Goal: Information Seeking & Learning: Learn about a topic

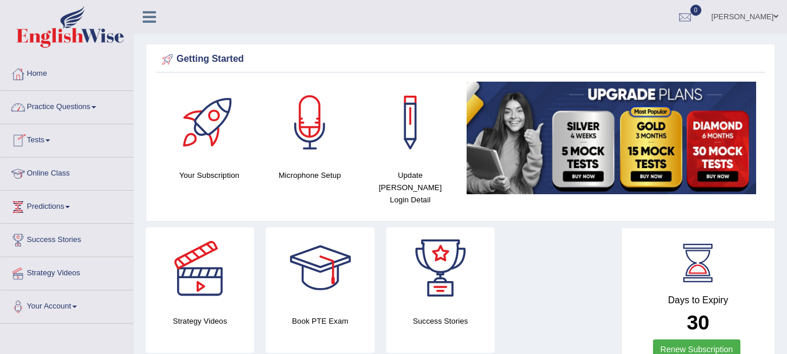
click at [86, 117] on link "Practice Questions" at bounding box center [67, 105] width 133 height 29
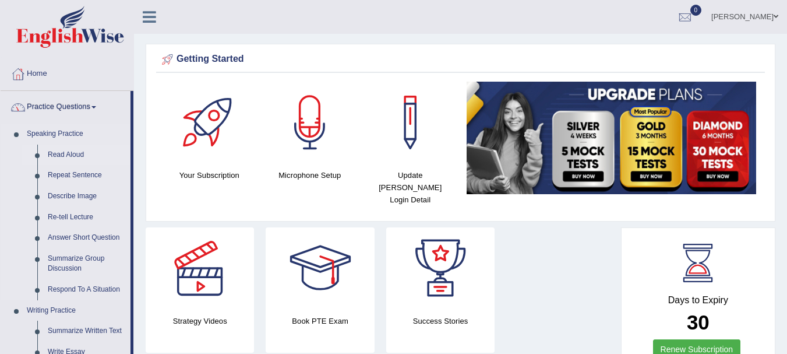
click at [66, 154] on link "Read Aloud" at bounding box center [87, 155] width 88 height 21
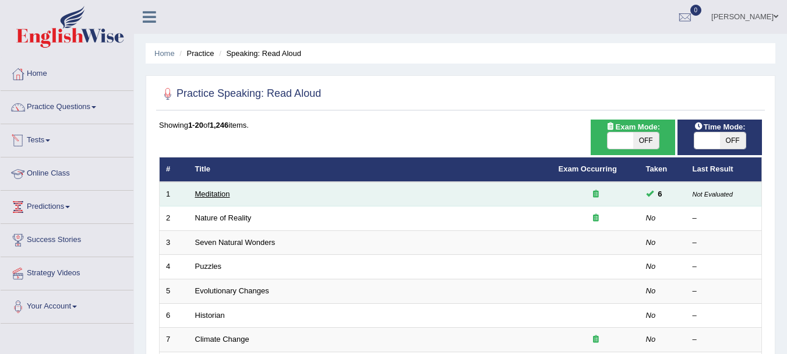
click at [217, 194] on link "Meditation" at bounding box center [212, 193] width 35 height 9
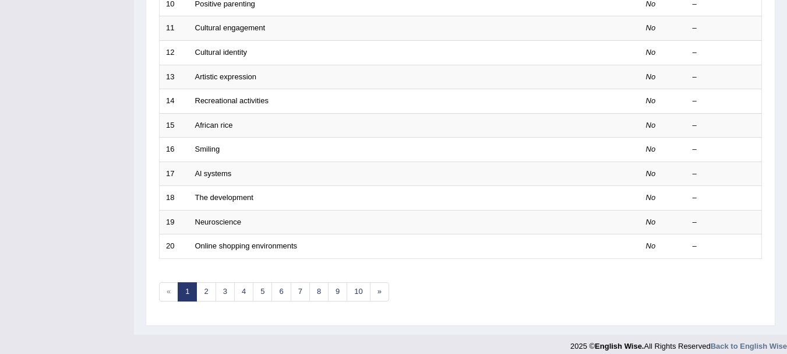
scroll to position [418, 0]
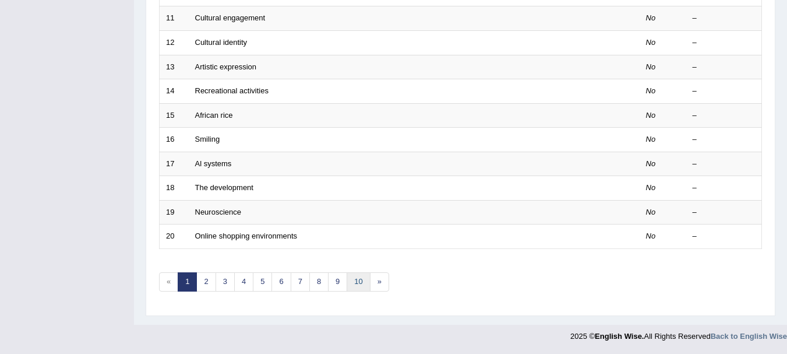
click at [361, 287] on link "10" at bounding box center [358, 281] width 23 height 19
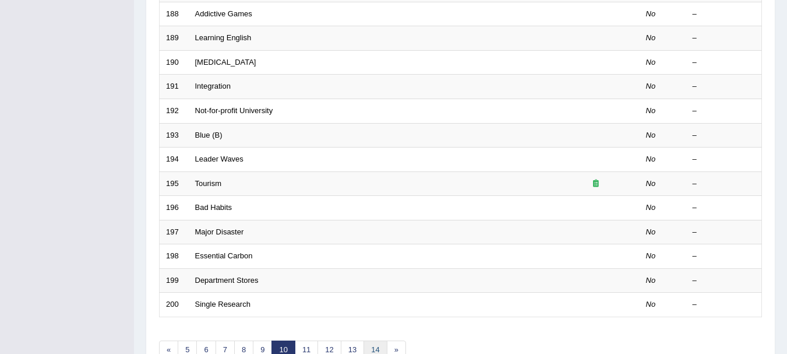
scroll to position [418, 0]
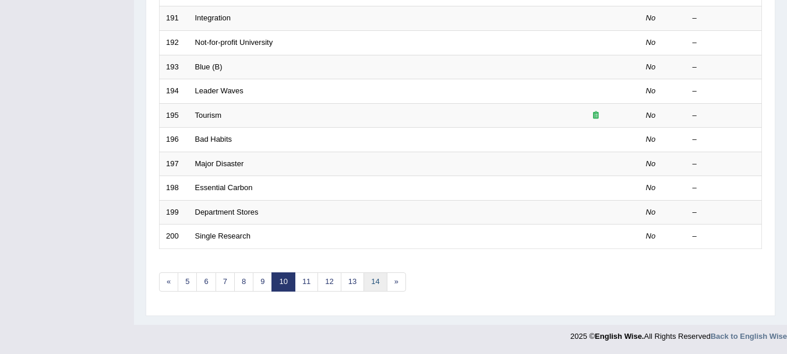
click at [384, 282] on link "14" at bounding box center [375, 281] width 23 height 19
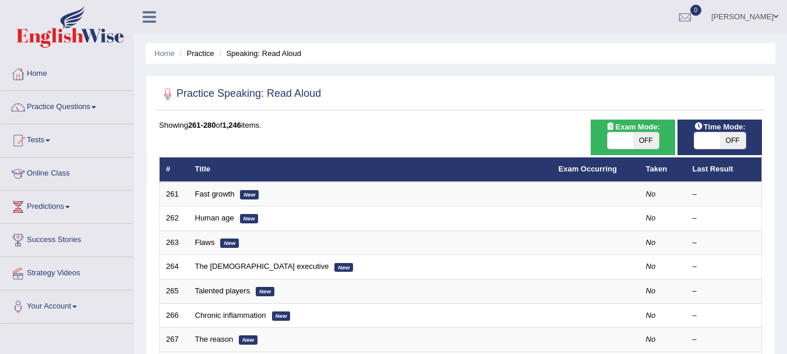
click at [642, 146] on span "OFF" at bounding box center [647, 140] width 26 height 16
checkbox input "true"
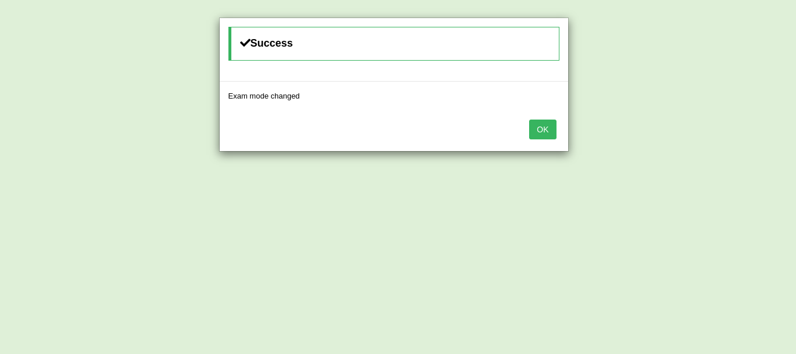
click at [543, 135] on button "OK" at bounding box center [542, 129] width 27 height 20
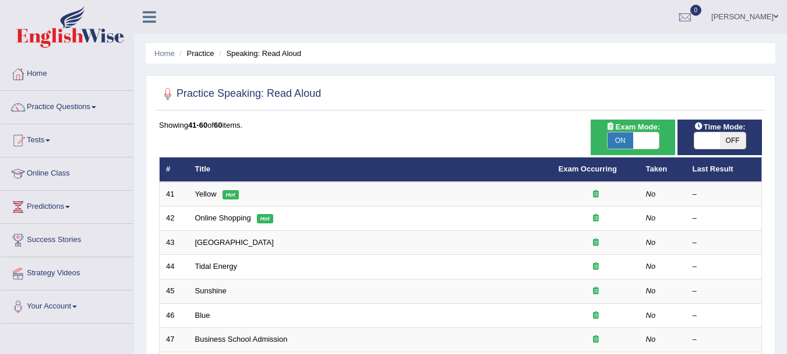
click at [620, 138] on span "ON" at bounding box center [621, 140] width 26 height 16
checkbox input "false"
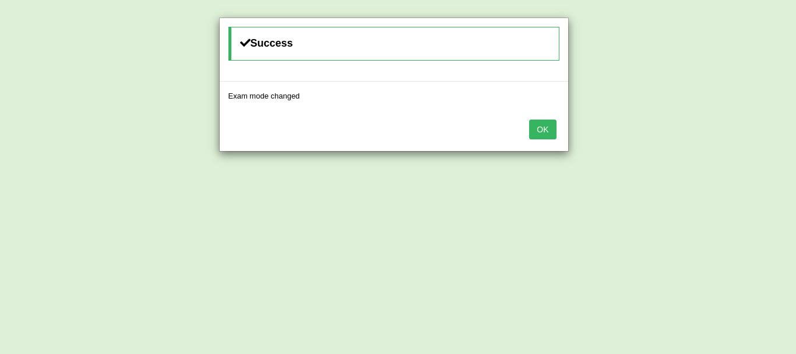
click at [550, 128] on button "OK" at bounding box center [542, 129] width 27 height 20
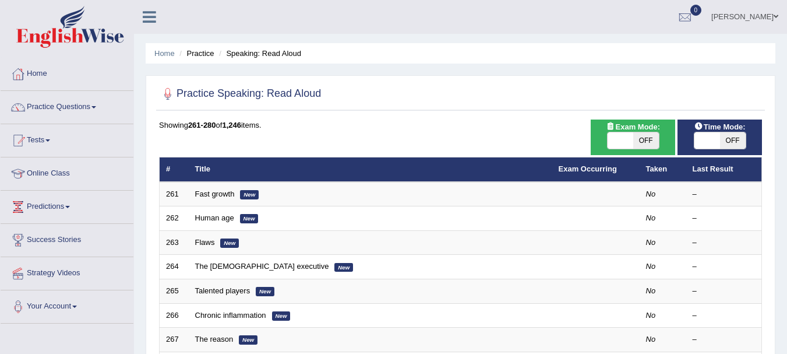
click at [72, 100] on link "Practice Questions" at bounding box center [67, 105] width 133 height 29
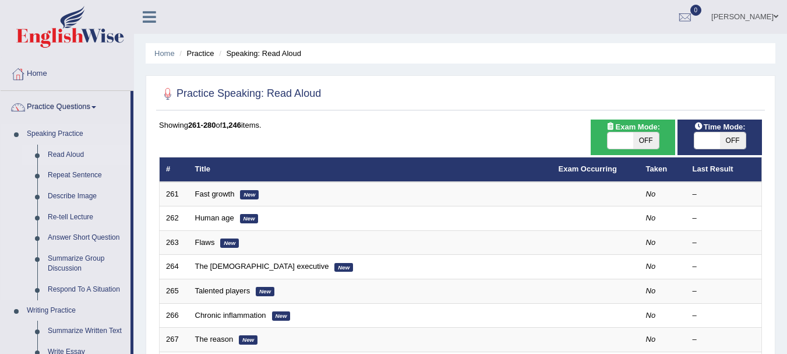
click at [78, 152] on link "Read Aloud" at bounding box center [87, 155] width 88 height 21
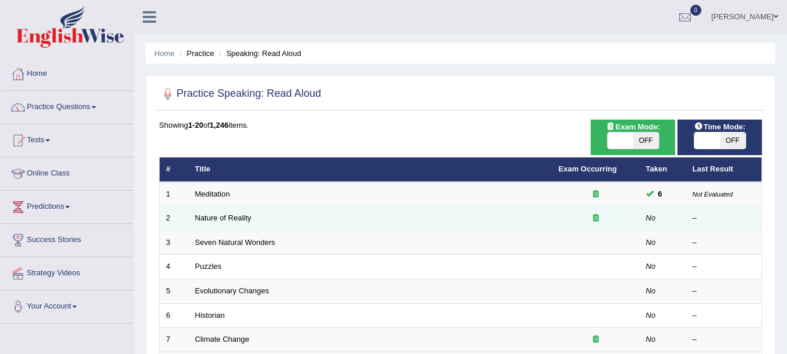
click at [595, 217] on icon at bounding box center [596, 218] width 6 height 8
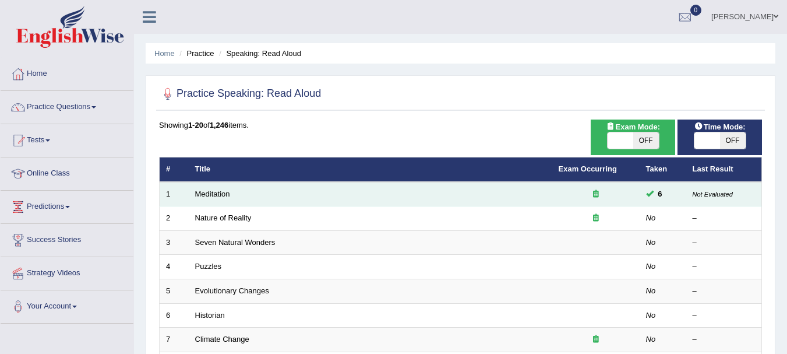
click at [596, 194] on icon at bounding box center [596, 194] width 6 height 8
click at [706, 191] on small "Not Evaluated" at bounding box center [713, 194] width 40 height 7
click at [203, 194] on link "Meditation" at bounding box center [212, 193] width 35 height 9
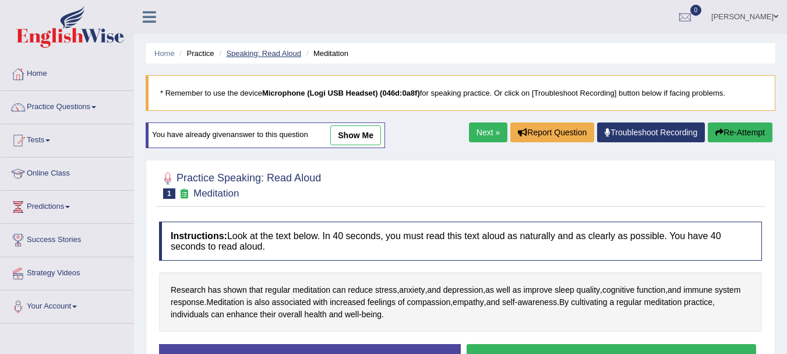
click at [280, 55] on link "Speaking: Read Aloud" at bounding box center [263, 53] width 75 height 9
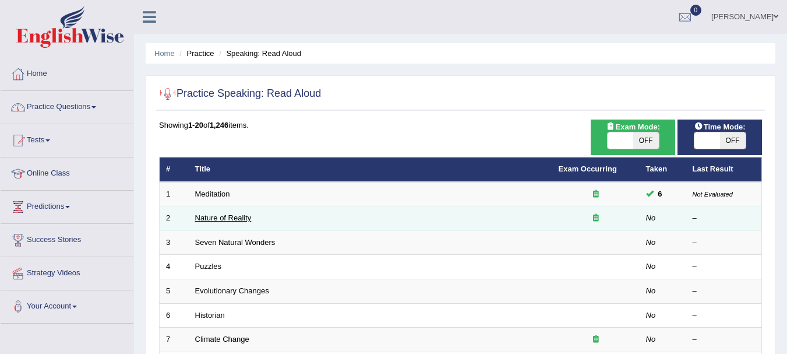
click at [235, 214] on link "Nature of Reality" at bounding box center [223, 217] width 57 height 9
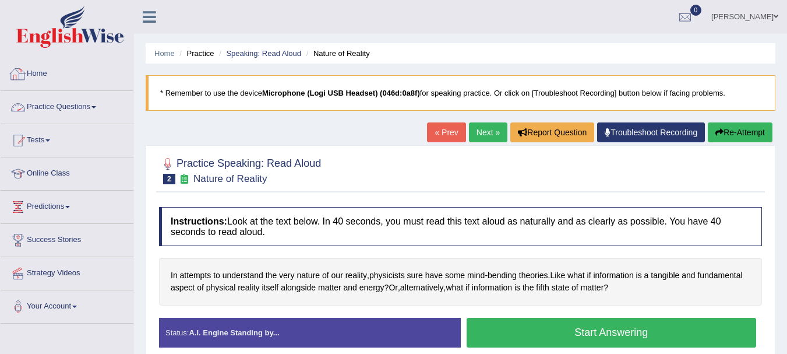
click at [70, 109] on link "Practice Questions" at bounding box center [67, 105] width 133 height 29
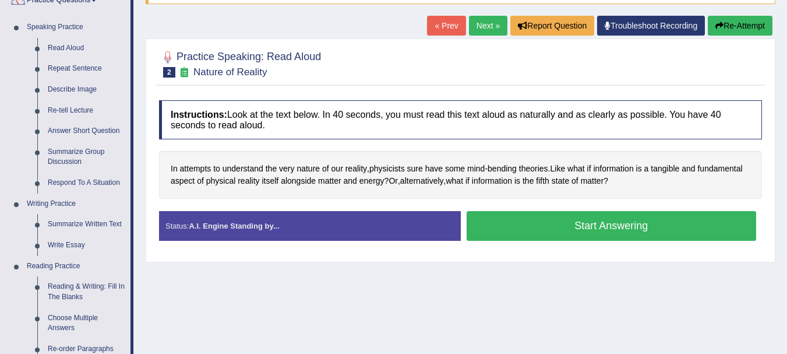
scroll to position [117, 0]
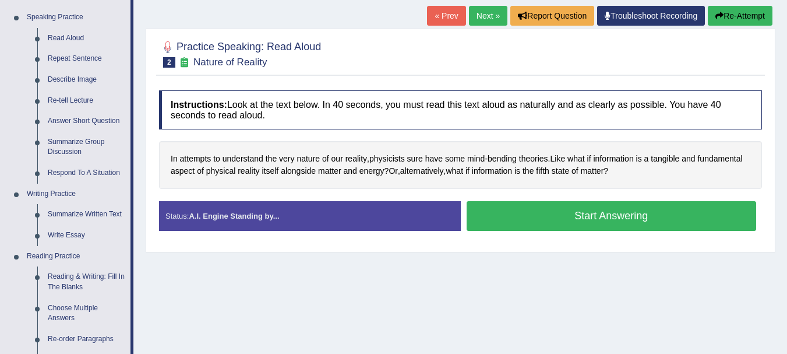
click at [588, 216] on button "Start Answering" at bounding box center [612, 216] width 290 height 30
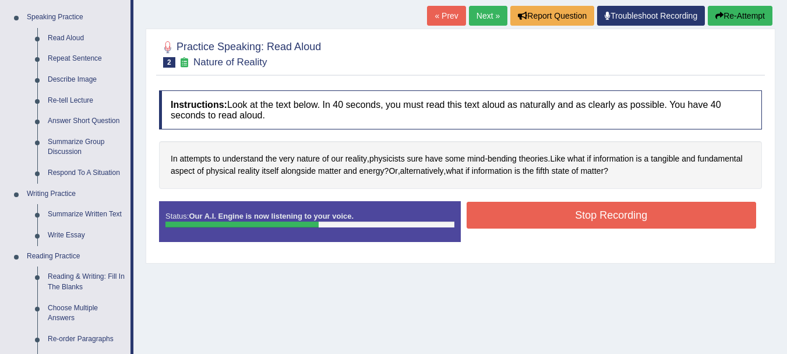
click at [581, 221] on button "Stop Recording" at bounding box center [612, 215] width 290 height 27
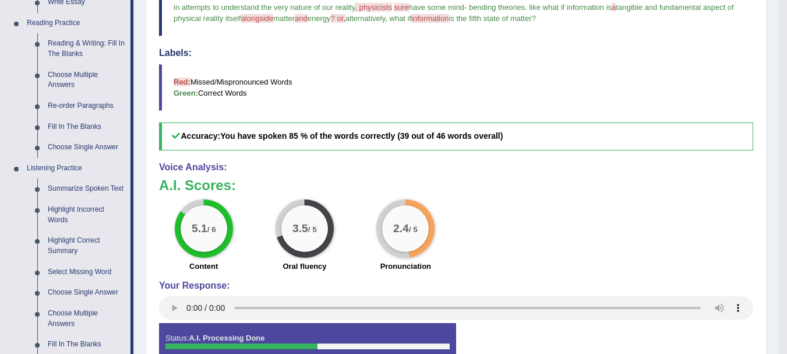
scroll to position [233, 0]
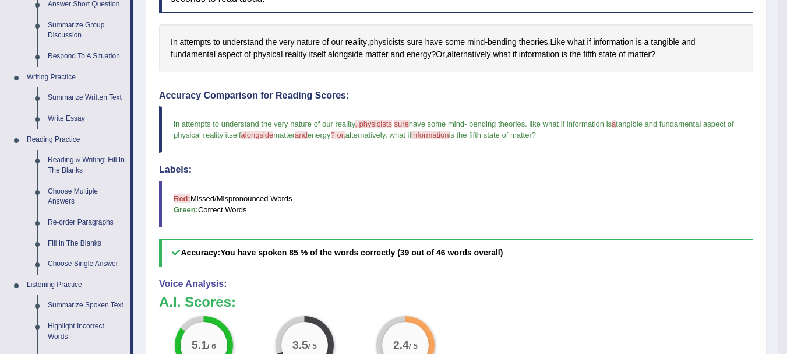
drag, startPoint x: 386, startPoint y: 124, endPoint x: 362, endPoint y: 124, distance: 23.9
click at [362, 124] on span ", physicists" at bounding box center [373, 123] width 37 height 9
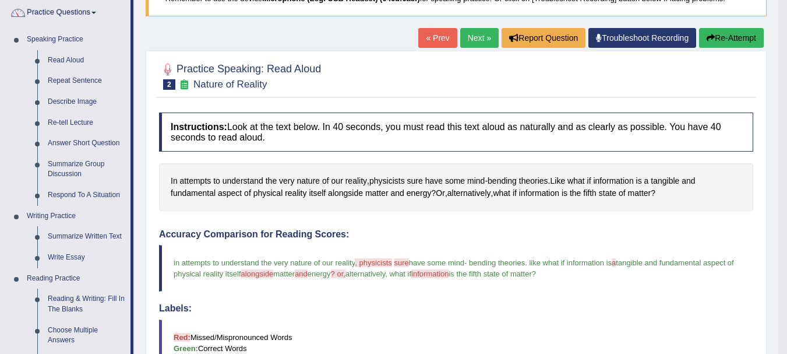
scroll to position [0, 0]
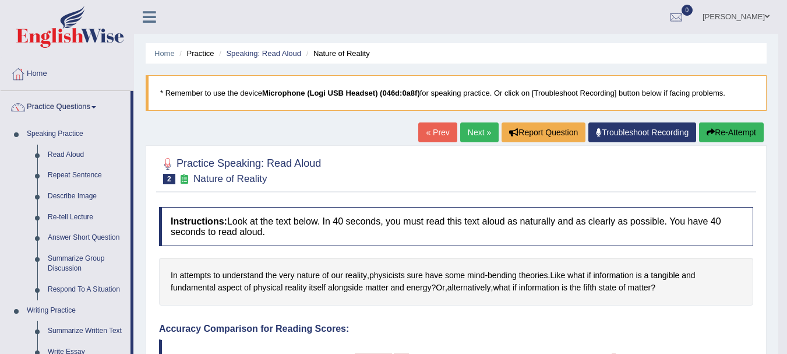
click at [726, 132] on button "Re-Attempt" at bounding box center [731, 132] width 65 height 20
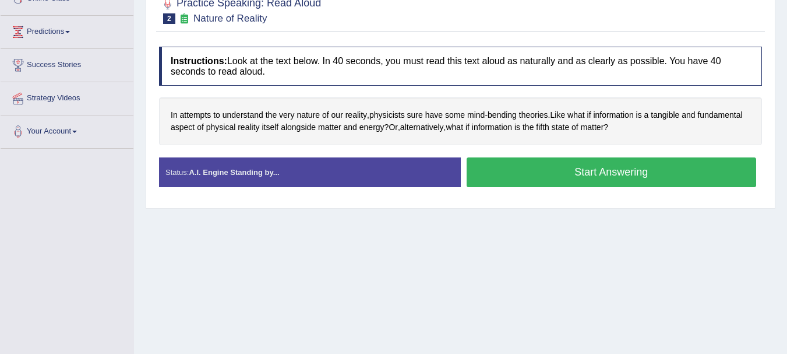
scroll to position [117, 0]
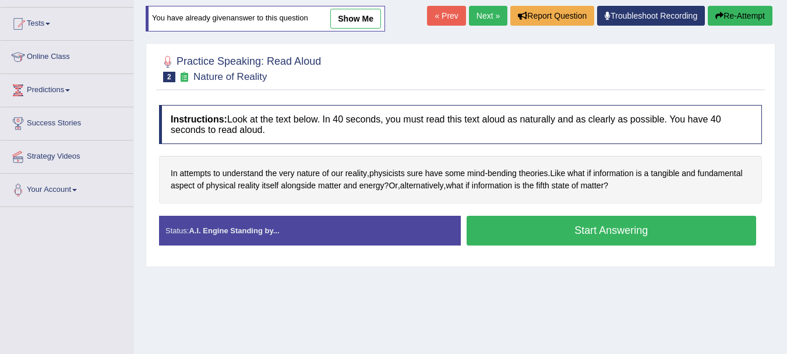
click at [617, 234] on button "Start Answering" at bounding box center [612, 231] width 290 height 30
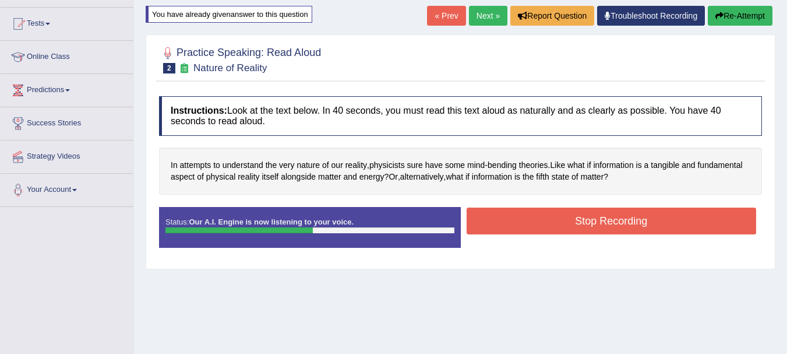
click at [612, 221] on button "Stop Recording" at bounding box center [612, 221] width 290 height 27
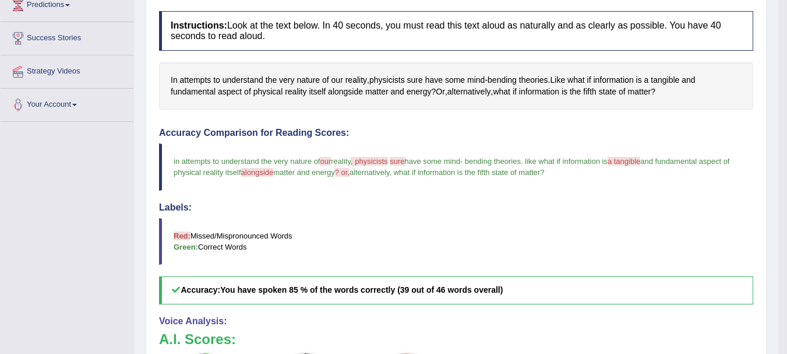
scroll to position [17, 0]
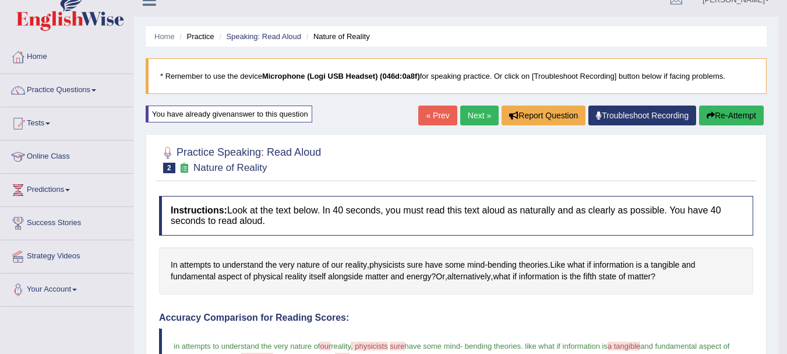
click at [720, 118] on button "Re-Attempt" at bounding box center [731, 116] width 65 height 20
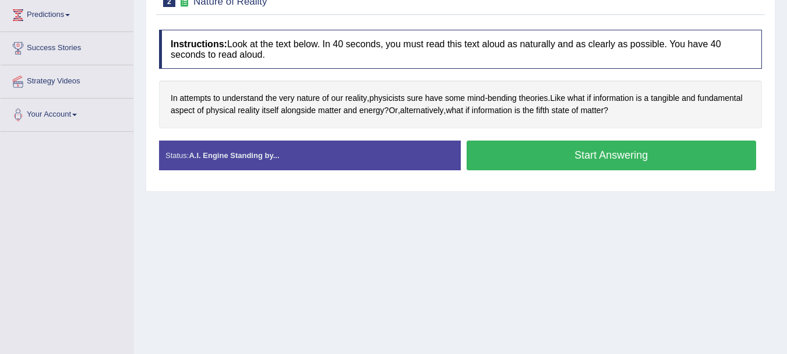
click at [544, 159] on button "Start Answering" at bounding box center [612, 155] width 290 height 30
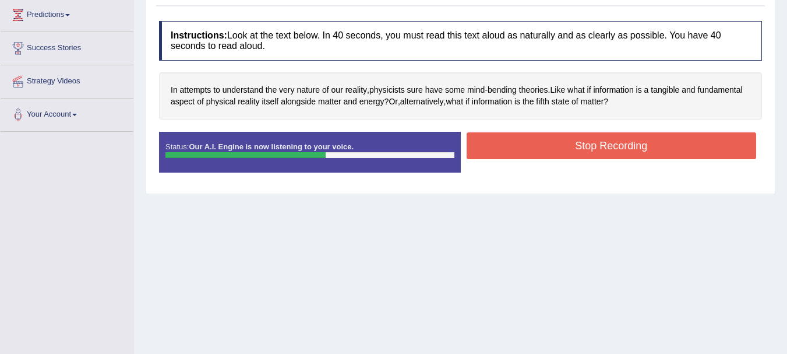
click at [540, 146] on button "Stop Recording" at bounding box center [612, 145] width 290 height 27
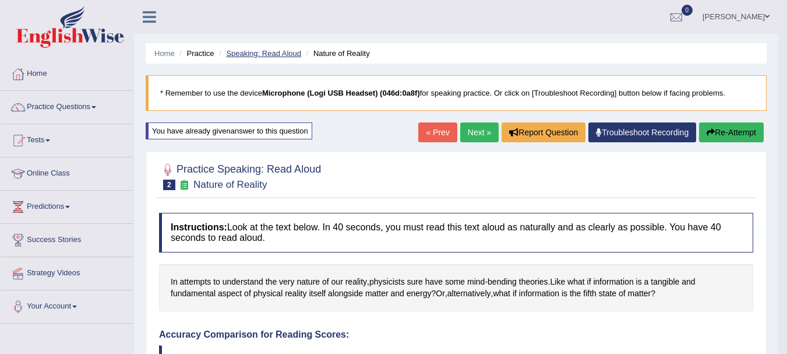
click at [263, 52] on link "Speaking: Read Aloud" at bounding box center [263, 53] width 75 height 9
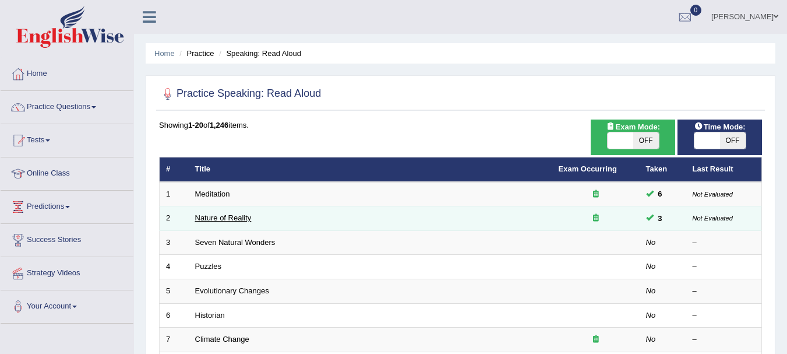
click at [242, 217] on link "Nature of Reality" at bounding box center [223, 217] width 57 height 9
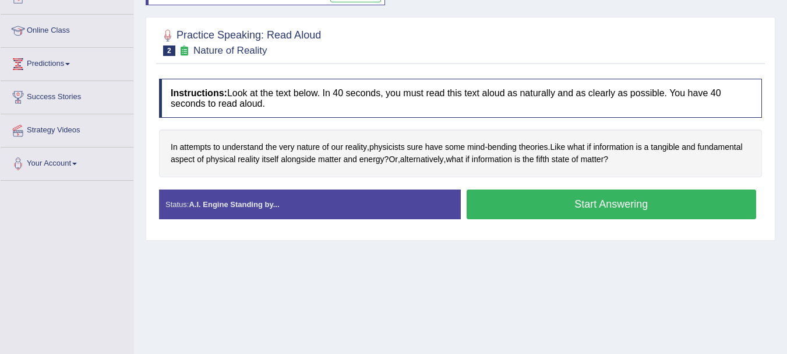
scroll to position [142, 0]
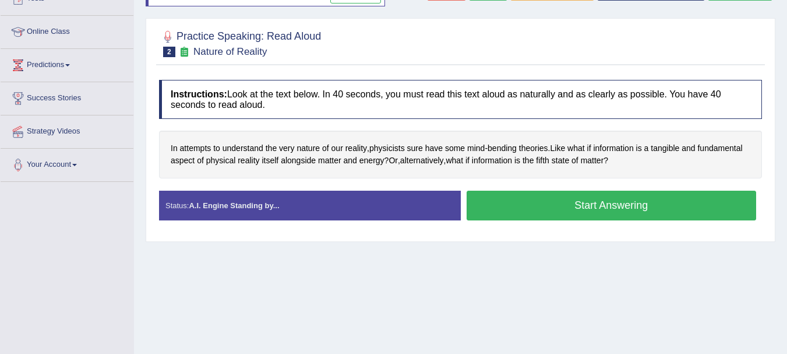
click at [597, 201] on button "Start Answering" at bounding box center [612, 206] width 290 height 30
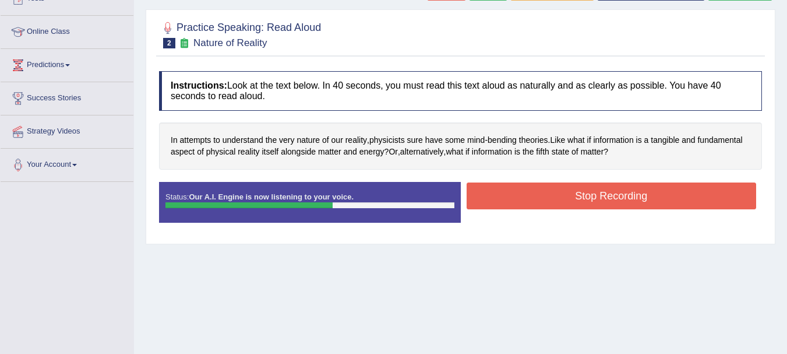
click at [597, 201] on button "Stop Recording" at bounding box center [612, 195] width 290 height 27
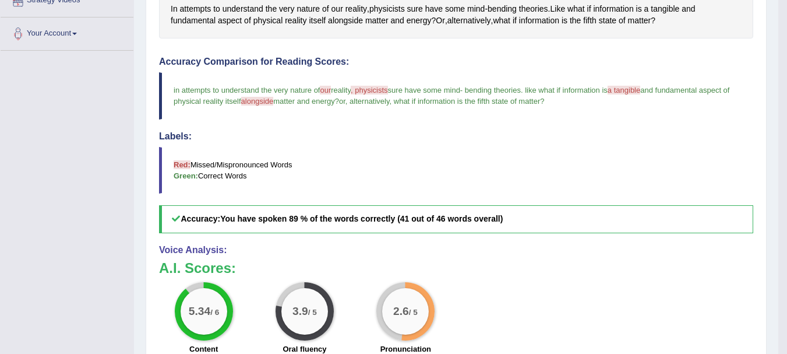
scroll to position [75, 0]
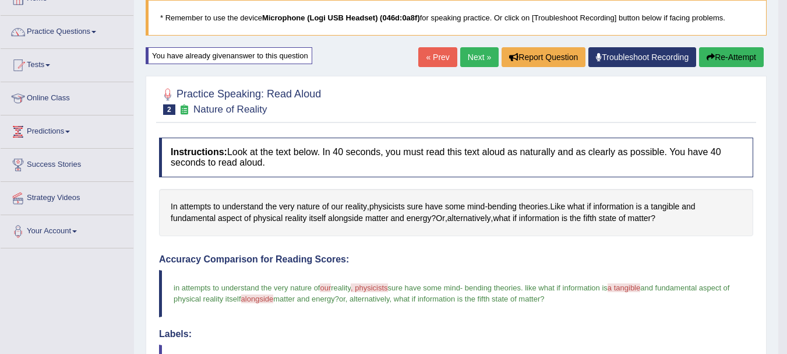
click at [732, 61] on button "Re-Attempt" at bounding box center [731, 57] width 65 height 20
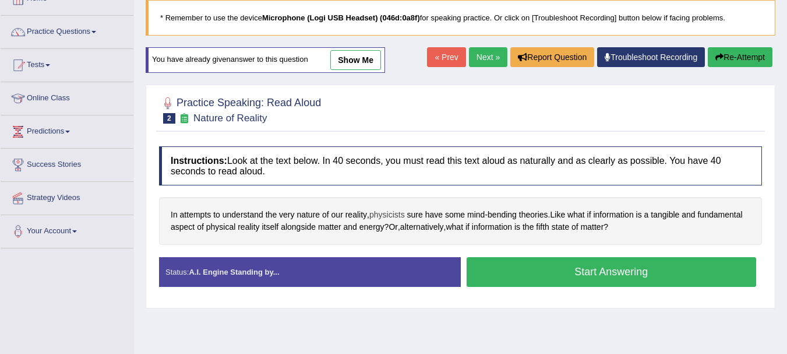
drag, startPoint x: 311, startPoint y: 208, endPoint x: 375, endPoint y: 217, distance: 65.4
click at [375, 217] on div "In attempts to understand the very nature of our reality , physicists sure have…" at bounding box center [460, 220] width 603 height 47
click at [492, 276] on button "Start Answering" at bounding box center [612, 272] width 290 height 30
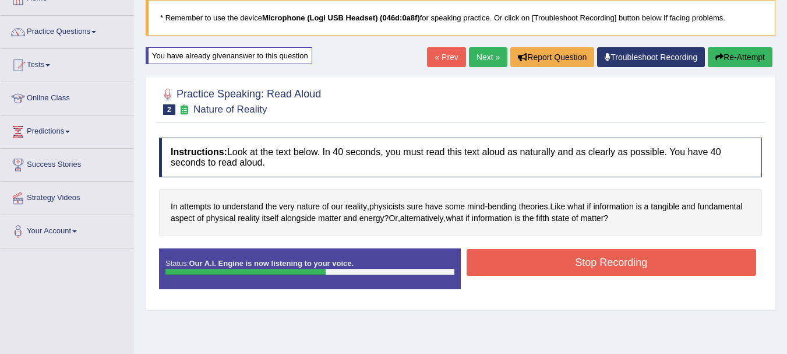
click at [548, 258] on button "Stop Recording" at bounding box center [612, 262] width 290 height 27
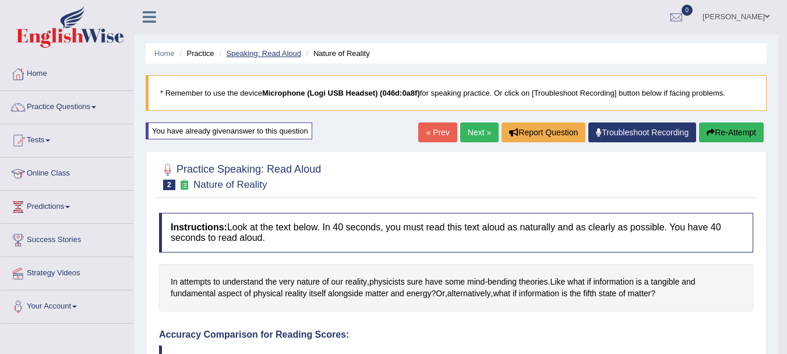
click at [280, 54] on link "Speaking: Read Aloud" at bounding box center [263, 53] width 75 height 9
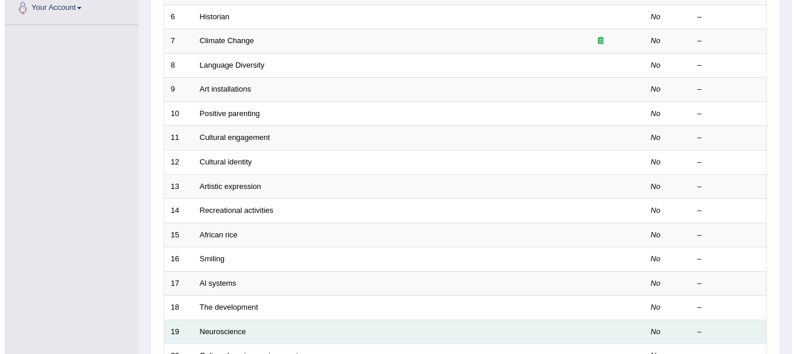
scroll to position [68, 0]
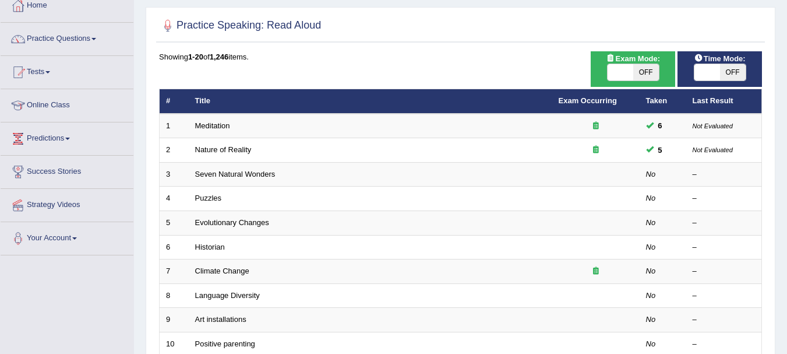
click at [639, 68] on span "OFF" at bounding box center [647, 72] width 26 height 16
checkbox input "true"
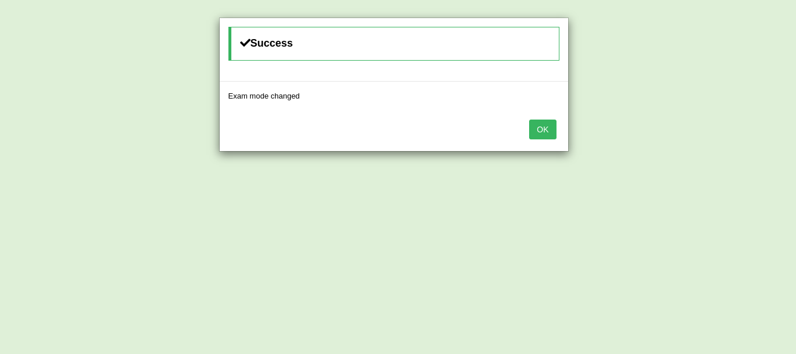
click at [739, 66] on div "Success Exam mode changed OK" at bounding box center [398, 177] width 796 height 354
click at [543, 127] on button "OK" at bounding box center [542, 129] width 27 height 20
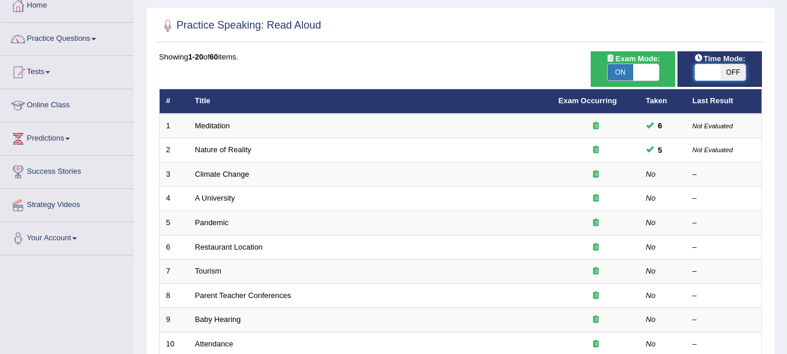
click at [719, 72] on span at bounding box center [708, 72] width 26 height 16
click at [728, 72] on span "OFF" at bounding box center [733, 72] width 26 height 16
checkbox input "true"
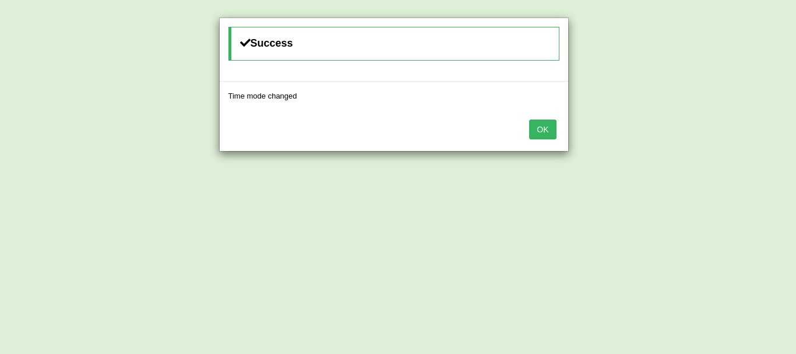
click at [540, 129] on button "OK" at bounding box center [542, 129] width 27 height 20
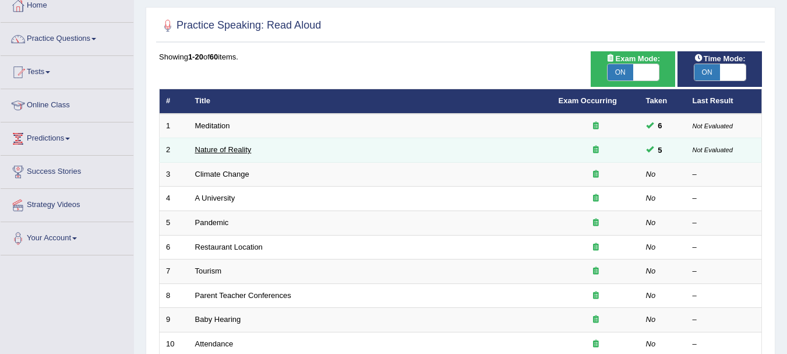
click at [234, 147] on link "Nature of Reality" at bounding box center [223, 149] width 57 height 9
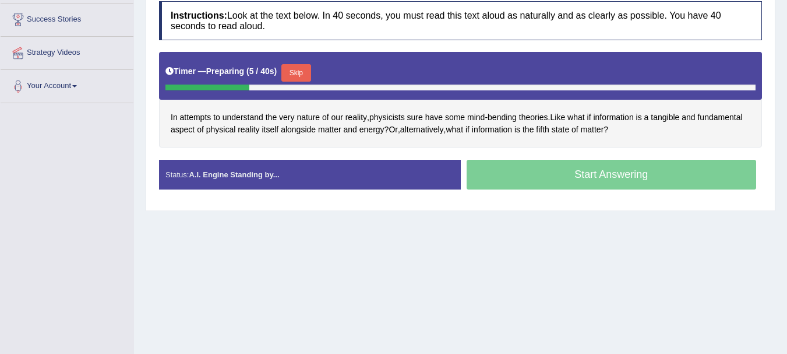
scroll to position [200, 0]
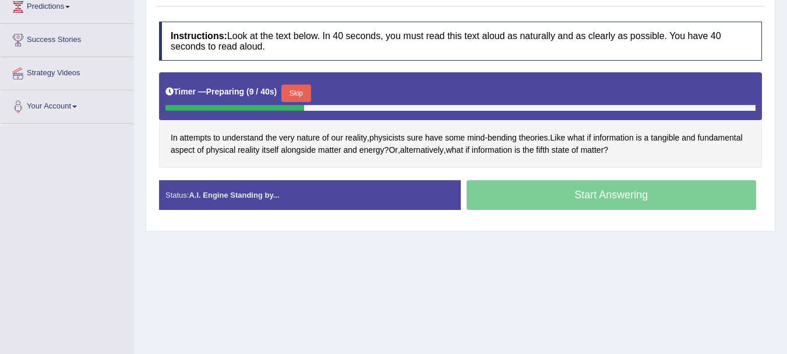
click at [580, 195] on div "Start Answering" at bounding box center [612, 196] width 302 height 33
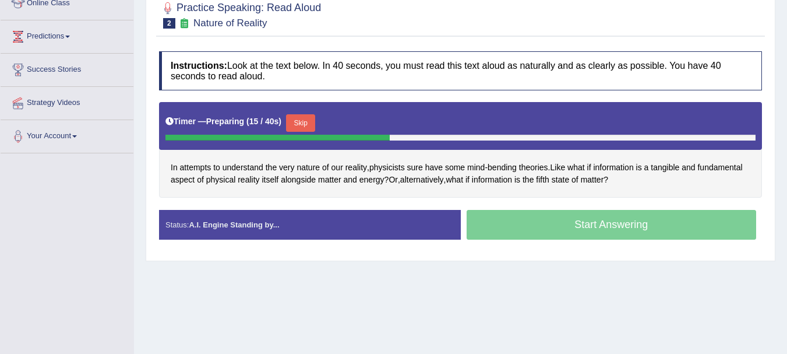
scroll to position [258, 0]
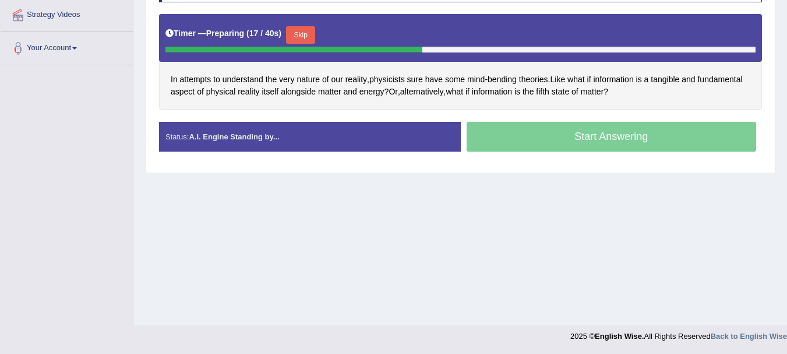
click at [546, 138] on div "Start Answering" at bounding box center [612, 138] width 302 height 33
click at [544, 133] on div "Start Answering" at bounding box center [612, 138] width 302 height 33
click at [544, 138] on div "Start Answering" at bounding box center [612, 138] width 302 height 33
click at [305, 29] on button "Skip" at bounding box center [300, 34] width 29 height 17
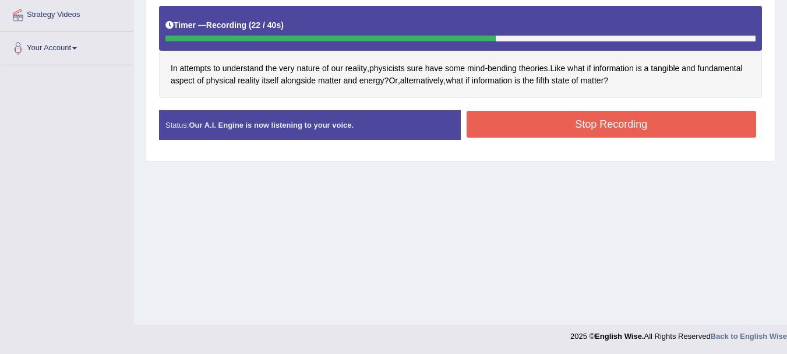
click at [517, 124] on button "Stop Recording" at bounding box center [612, 124] width 290 height 27
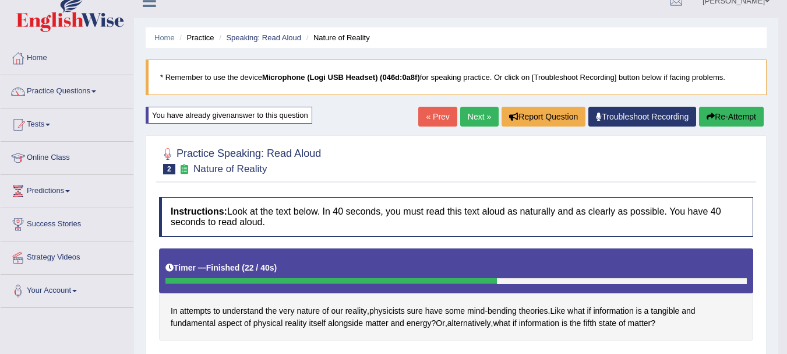
scroll to position [0, 0]
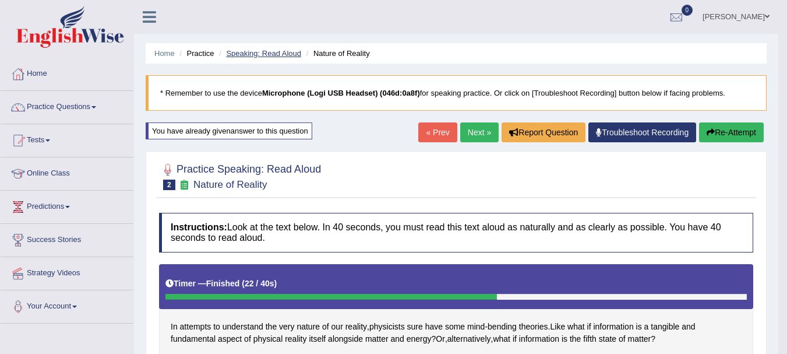
click at [291, 55] on link "Speaking: Read Aloud" at bounding box center [263, 53] width 75 height 9
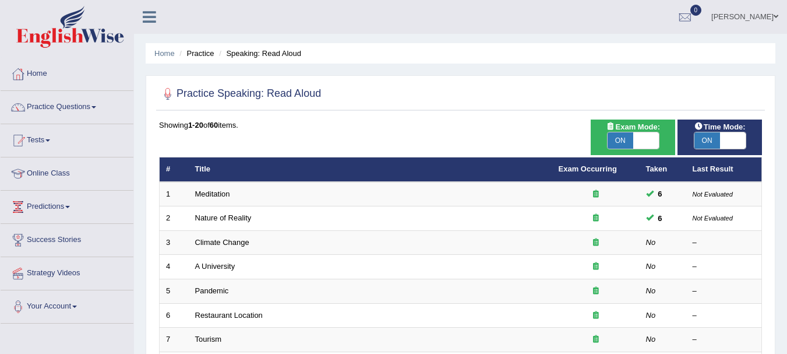
click at [616, 133] on span "ON" at bounding box center [621, 140] width 26 height 16
checkbox input "false"
click at [710, 135] on span "ON" at bounding box center [708, 140] width 26 height 16
checkbox input "false"
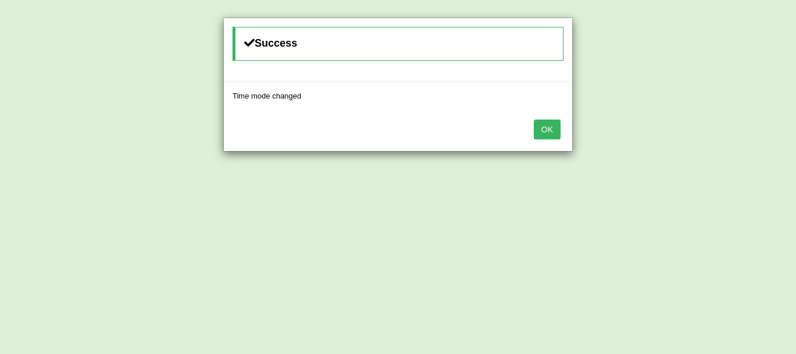
click at [555, 118] on div "OK" at bounding box center [398, 130] width 349 height 41
click at [549, 131] on button "OK" at bounding box center [547, 129] width 27 height 20
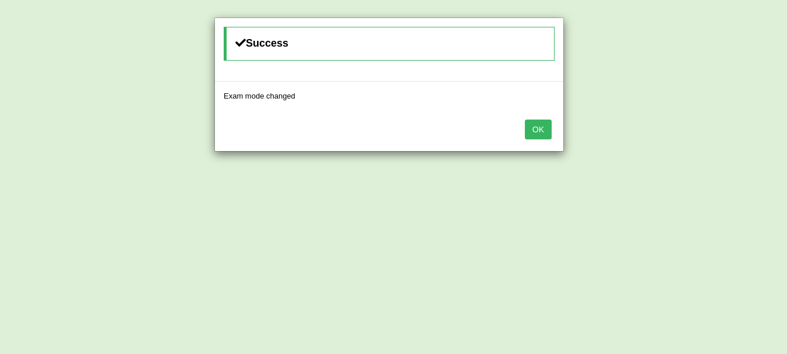
click at [550, 131] on button "OK" at bounding box center [538, 129] width 27 height 20
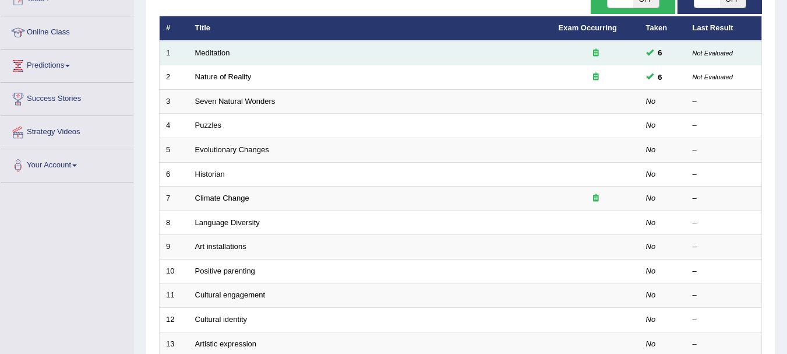
scroll to position [175, 0]
